Goal: Task Accomplishment & Management: Manage account settings

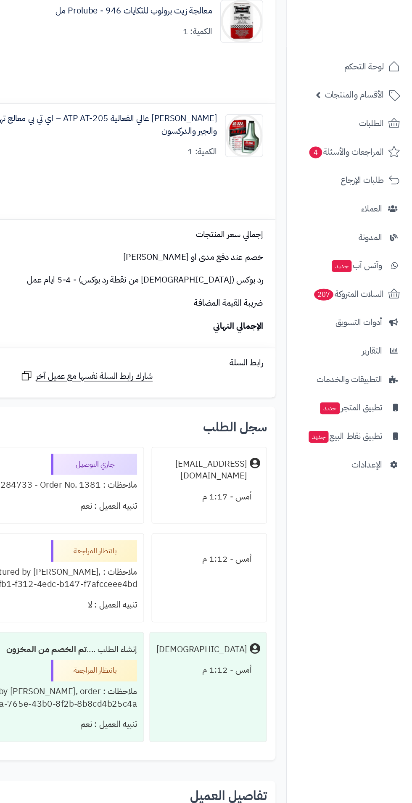
scroll to position [85, 0]
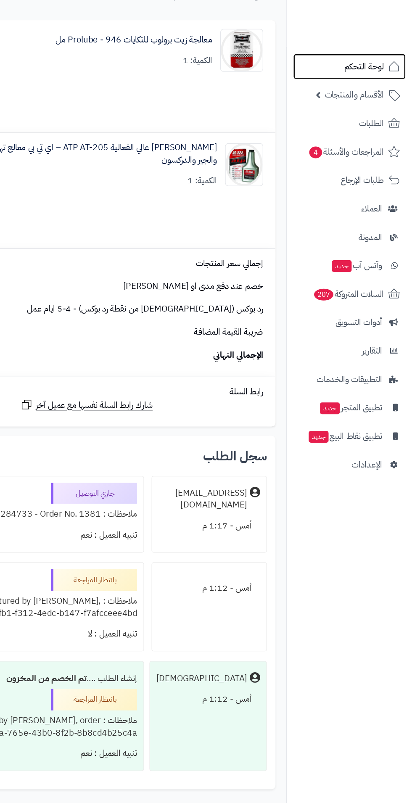
click at [366, 50] on span "لوحة التحكم" at bounding box center [373, 52] width 31 height 12
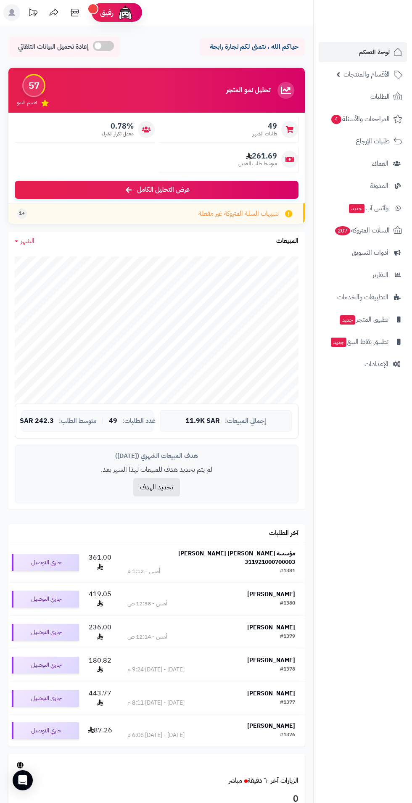
click at [355, 74] on span "الأقسام والمنتجات" at bounding box center [366, 75] width 46 height 12
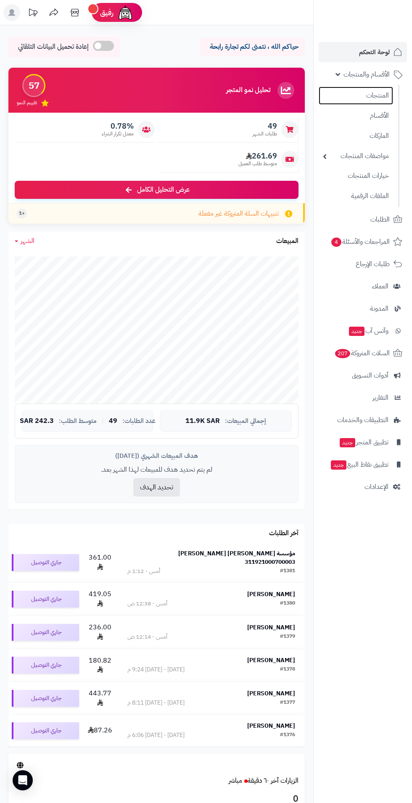
click at [358, 98] on link "المنتجات" at bounding box center [356, 96] width 74 height 18
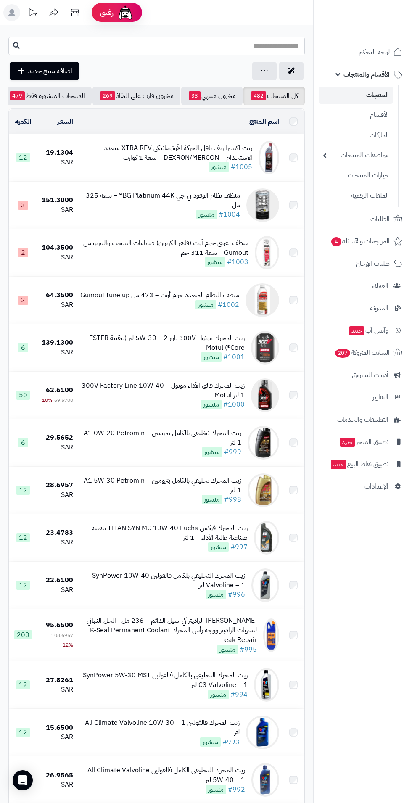
click at [132, 42] on input "text" at bounding box center [156, 46] width 296 height 19
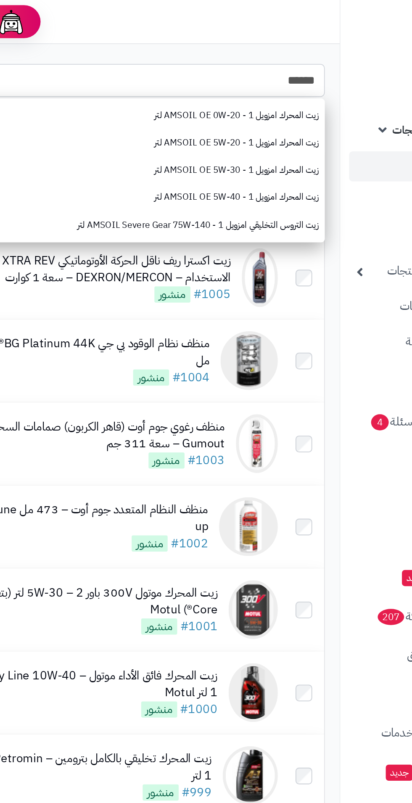
type input "******"
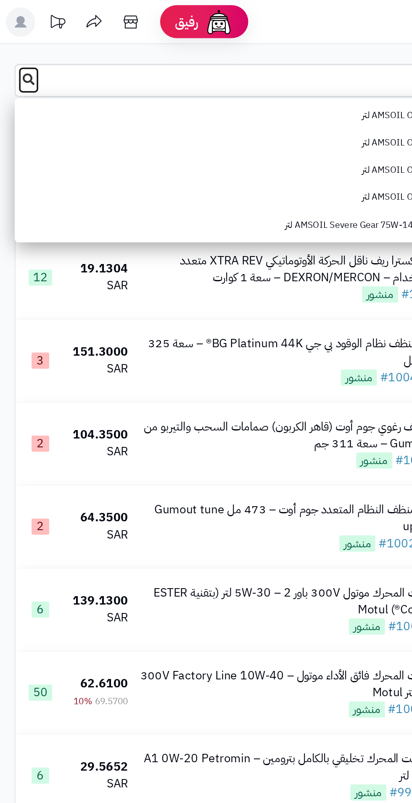
click at [12, 40] on button at bounding box center [16, 46] width 13 height 16
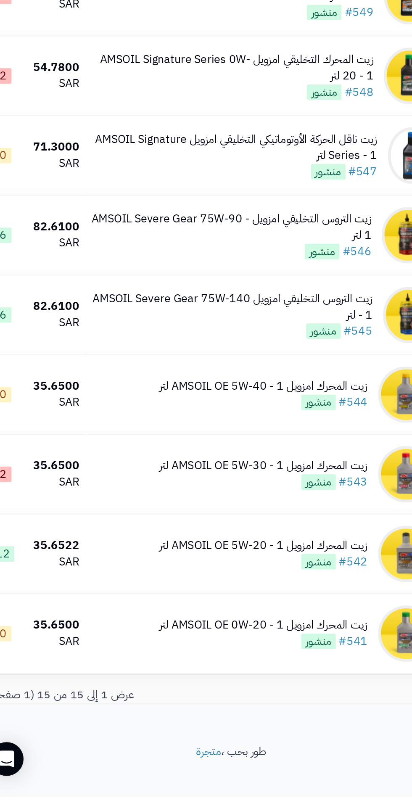
scroll to position [126, 0]
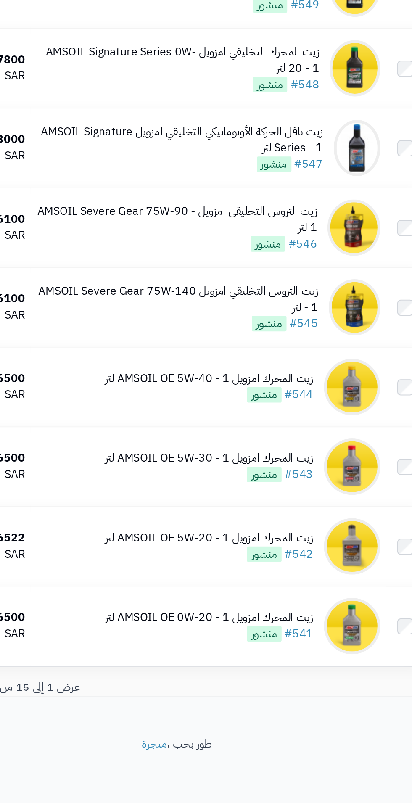
click at [141, 601] on div "زيت المحرك امزويل AMSOIL OE 5W-30 - 1 لتر" at bounding box center [176, 598] width 124 height 10
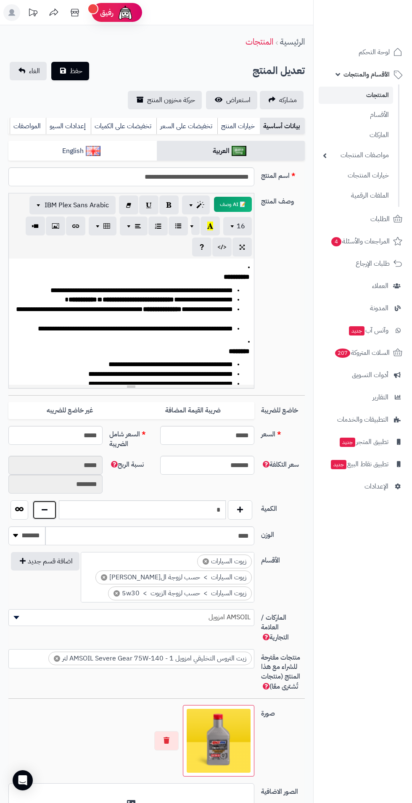
click at [53, 506] on button "button" at bounding box center [44, 509] width 24 height 19
click at [51, 506] on button "button" at bounding box center [44, 509] width 24 height 19
type input "*"
click at [53, 502] on button "button" at bounding box center [44, 509] width 24 height 19
click at [73, 71] on span "حفظ" at bounding box center [76, 71] width 13 height 10
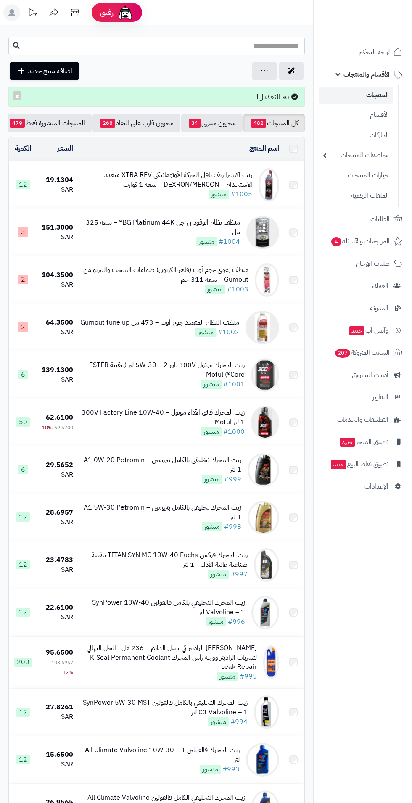
click at [98, 49] on input "text" at bounding box center [156, 46] width 296 height 19
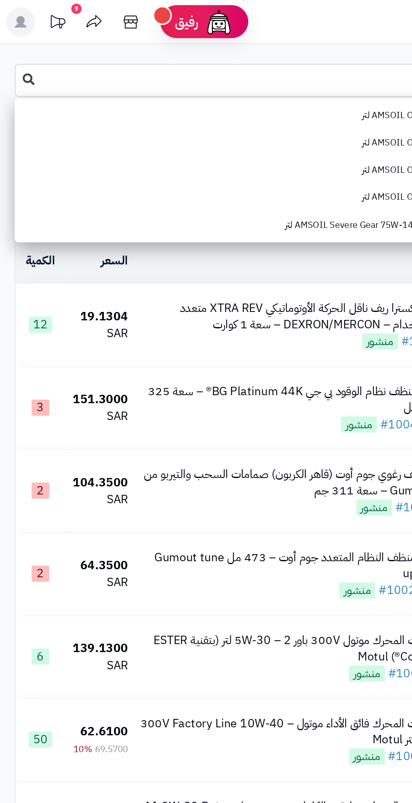
type input "***"
click at [16, 49] on button at bounding box center [16, 46] width 13 height 16
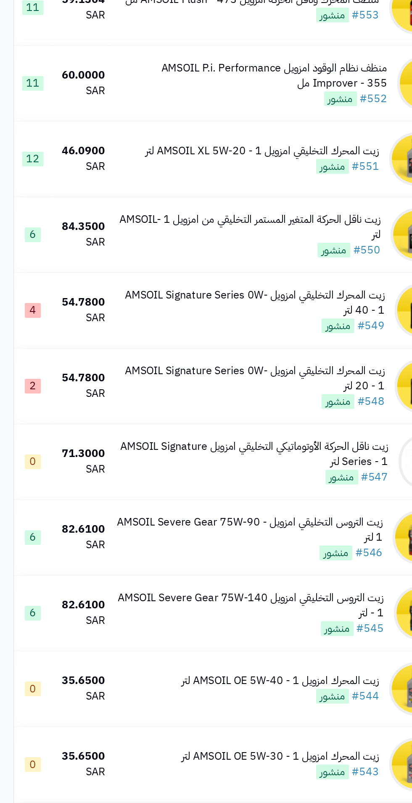
click at [103, 433] on div "زيت المحرك التخليقي امزويل AMSOIL Signature Series 0W-40 - 1 لتر" at bounding box center [157, 439] width 169 height 19
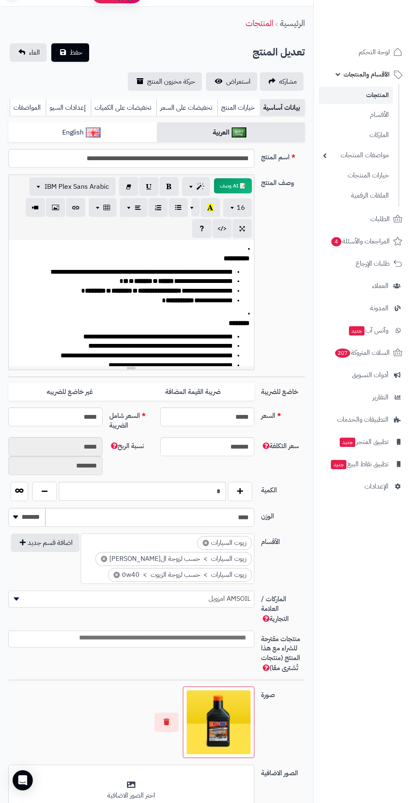
scroll to position [58, 0]
